Goal: Task Accomplishment & Management: Use online tool/utility

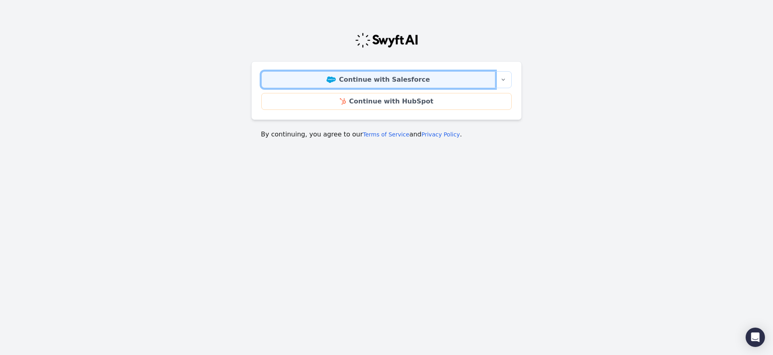
click at [324, 82] on link "Continue with Salesforce" at bounding box center [378, 79] width 234 height 17
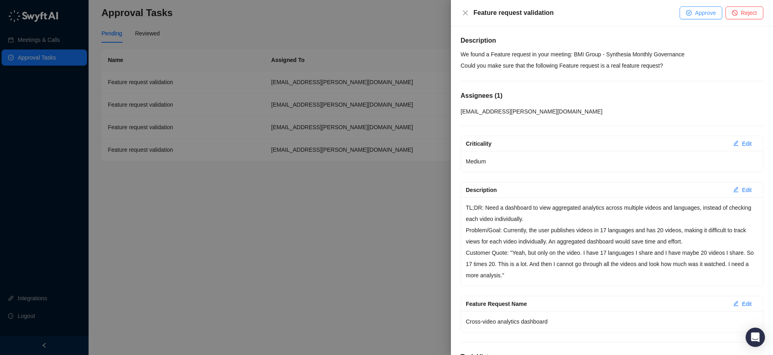
click at [704, 14] on span "Approve" at bounding box center [705, 12] width 21 height 9
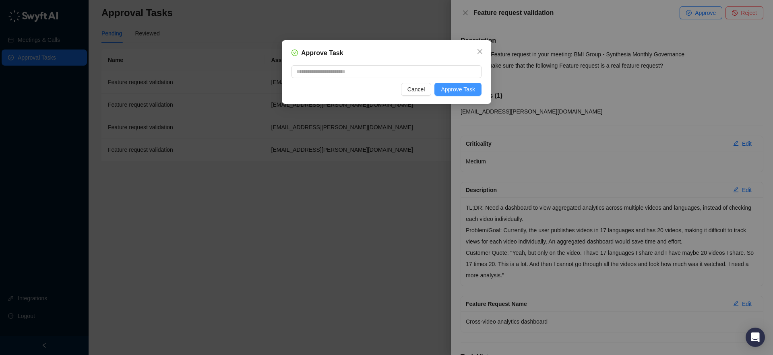
click at [468, 94] on button "Approve Task" at bounding box center [457, 89] width 47 height 13
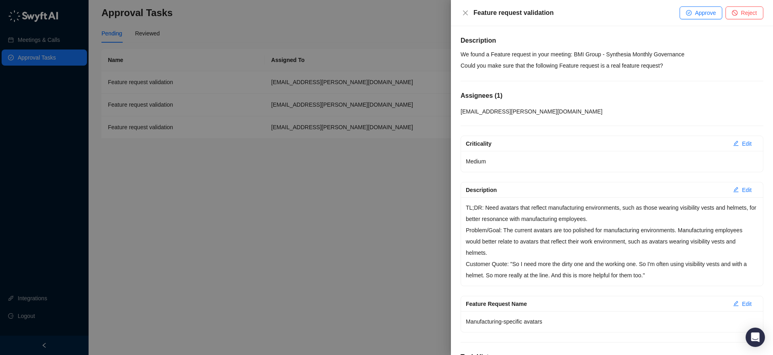
click at [467, 18] on div "Feature request validation Approve Reject" at bounding box center [612, 13] width 322 height 26
click at [464, 13] on icon "close" at bounding box center [465, 12] width 5 height 5
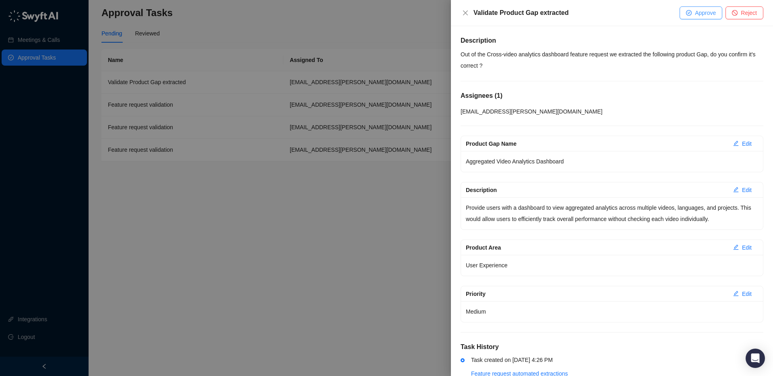
click at [691, 10] on button "Approve" at bounding box center [700, 12] width 43 height 13
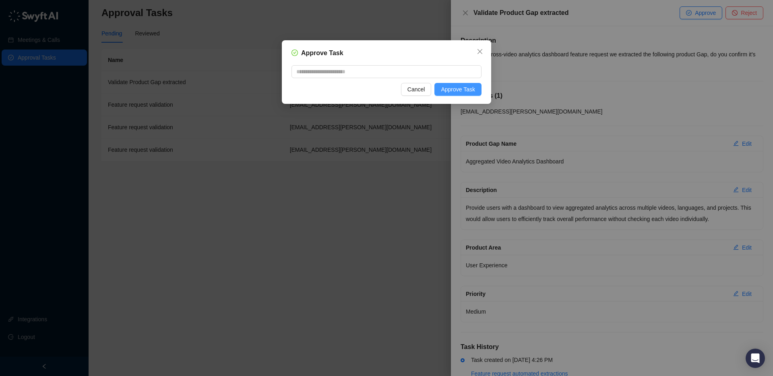
click at [453, 85] on span "Approve Task" at bounding box center [458, 89] width 34 height 9
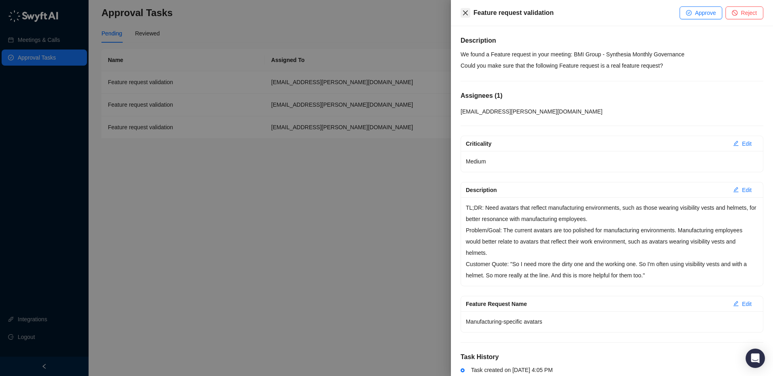
click at [463, 15] on icon "close" at bounding box center [465, 13] width 6 height 6
